Goal: Task Accomplishment & Management: Use online tool/utility

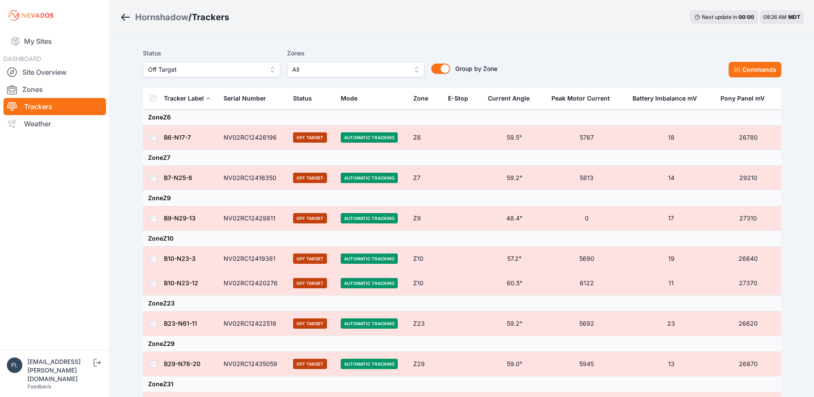
scroll to position [835, 0]
click at [156, 101] on th at bounding box center [153, 99] width 21 height 22
click at [769, 72] on button "Commands" at bounding box center [755, 69] width 53 height 15
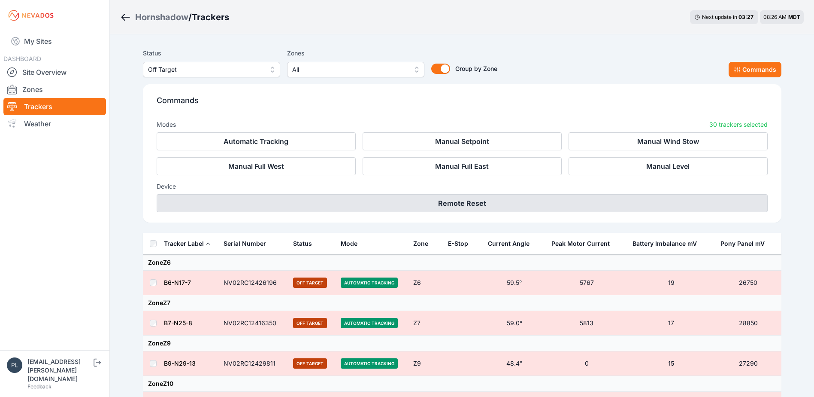
click at [443, 201] on button "Remote Reset" at bounding box center [462, 203] width 611 height 18
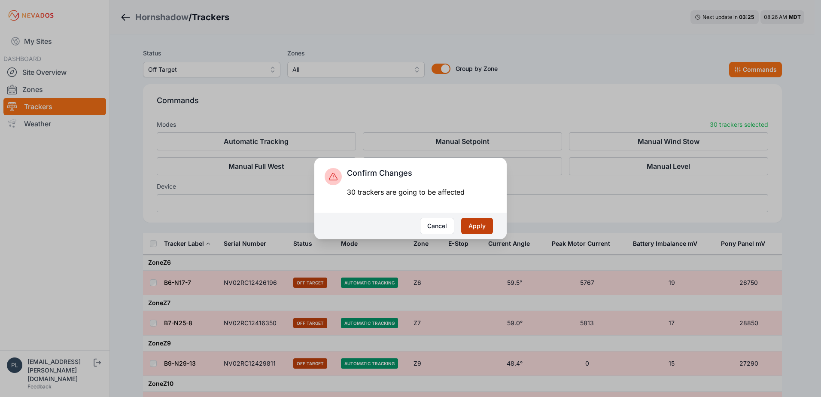
click at [477, 230] on button "Apply" at bounding box center [477, 226] width 32 height 16
